Goal: Transaction & Acquisition: Purchase product/service

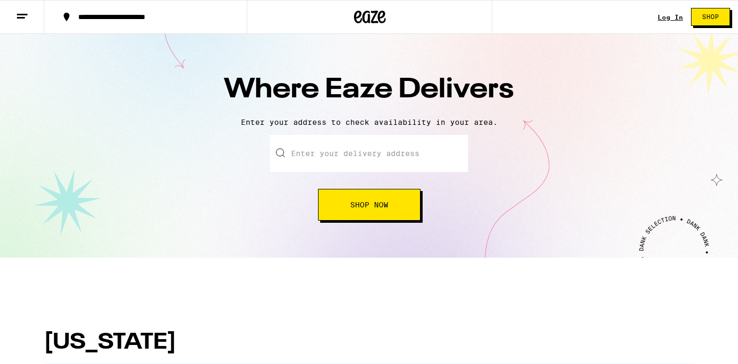
click at [432, 150] on input "text" at bounding box center [369, 153] width 198 height 37
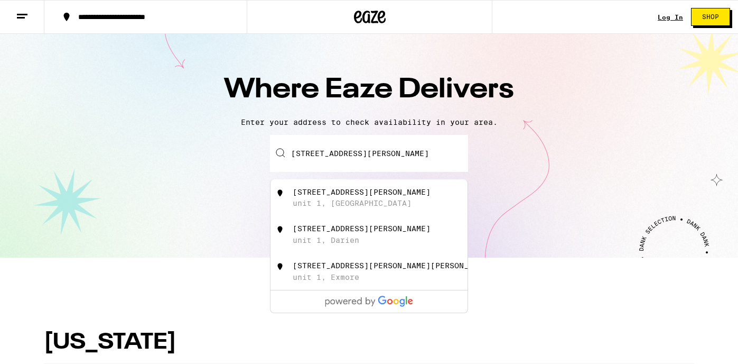
click at [387, 196] on div "[STREET_ADDRESS][PERSON_NAME]" at bounding box center [362, 192] width 138 height 8
type input "[STREET_ADDRESS][PERSON_NAME]"
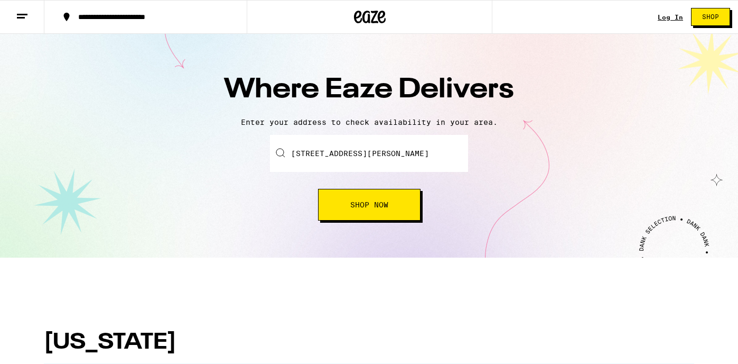
click at [367, 207] on span "Shop Now" at bounding box center [369, 204] width 38 height 7
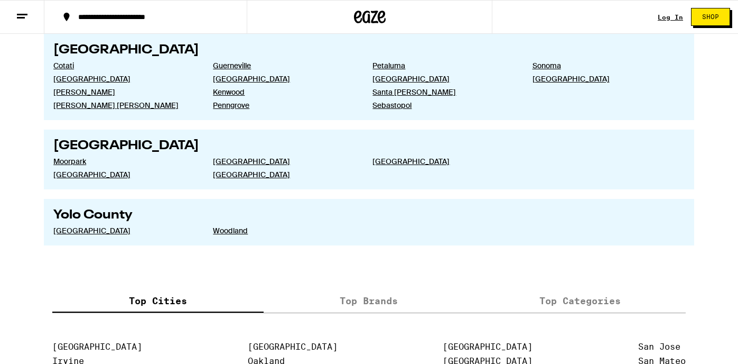
scroll to position [2001, 0]
